Goal: Submit feedback/report problem

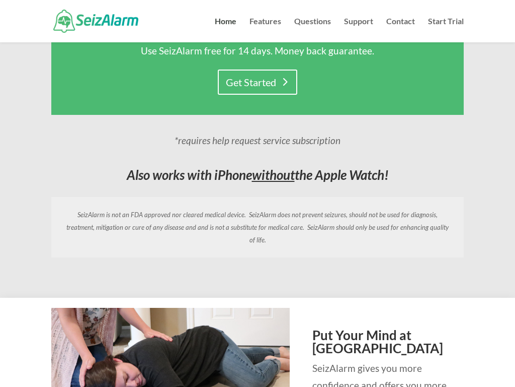
scroll to position [39, 0]
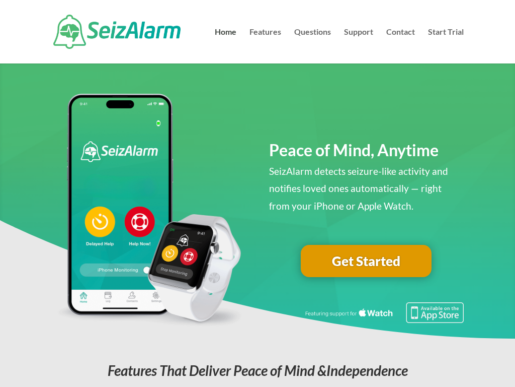
scroll to position [39, 0]
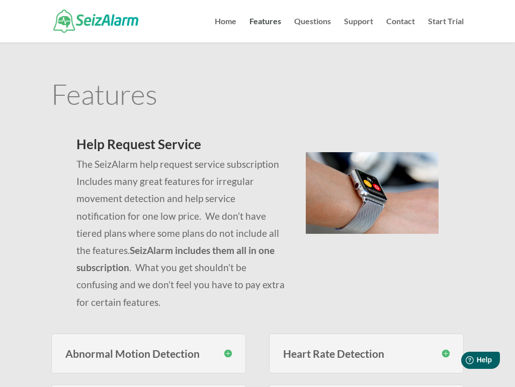
scroll to position [710, 0]
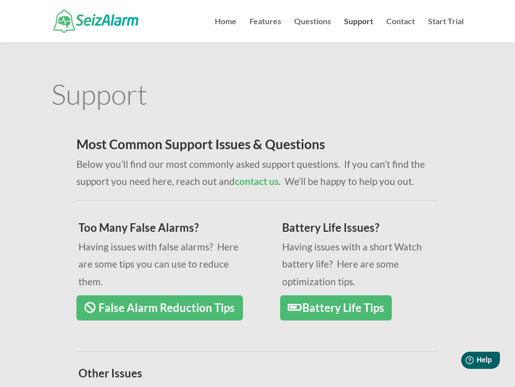
scroll to position [514, 0]
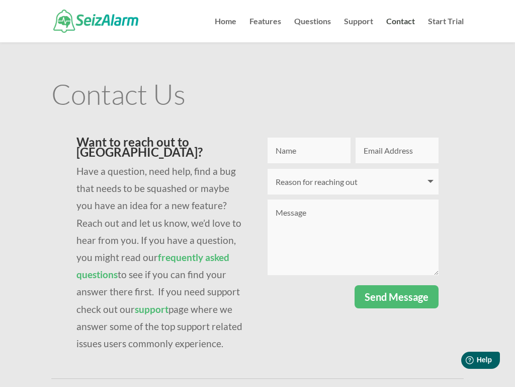
scroll to position [125, 0]
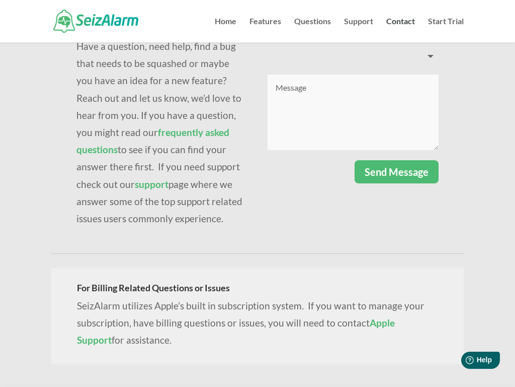
select select "I want to provide feedback"
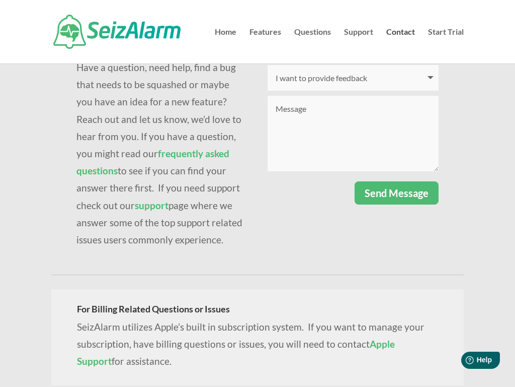
scroll to position [0, 0]
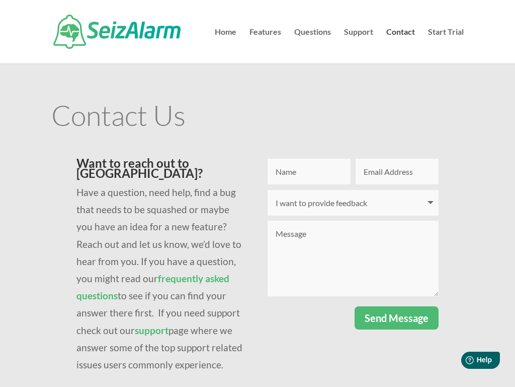
select select
